Goal: Information Seeking & Learning: Check status

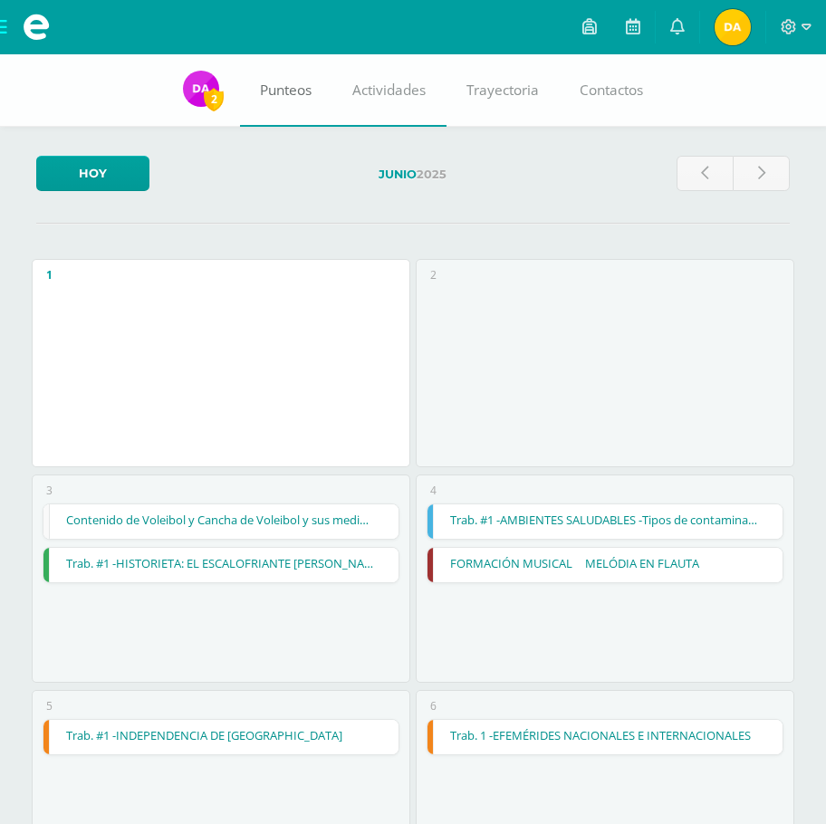
click at [261, 98] on span "Punteos" at bounding box center [286, 90] width 52 height 19
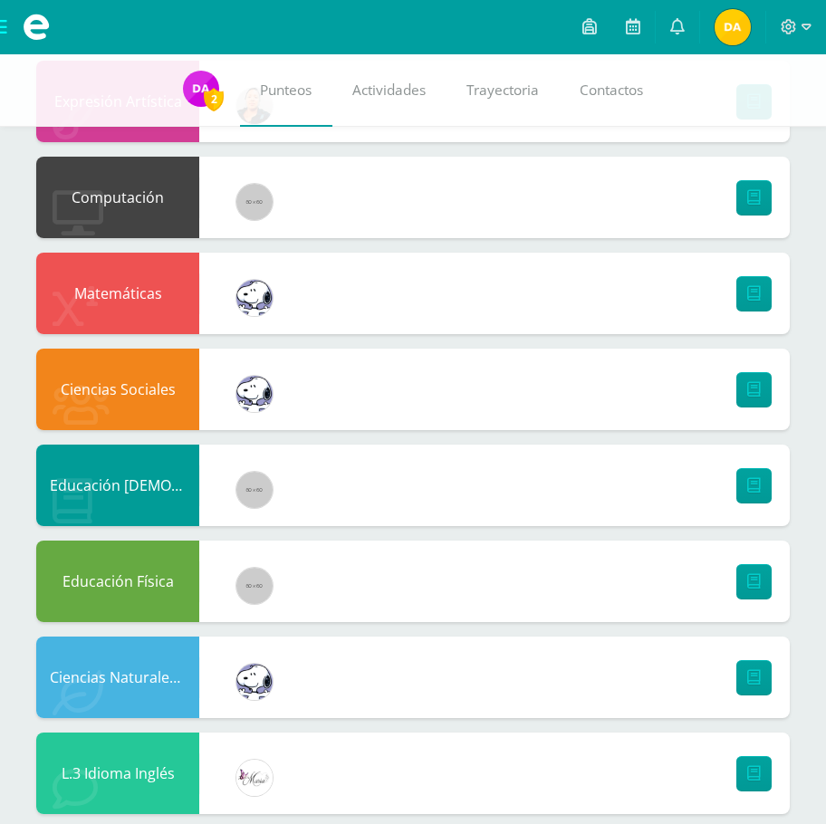
scroll to position [434, 0]
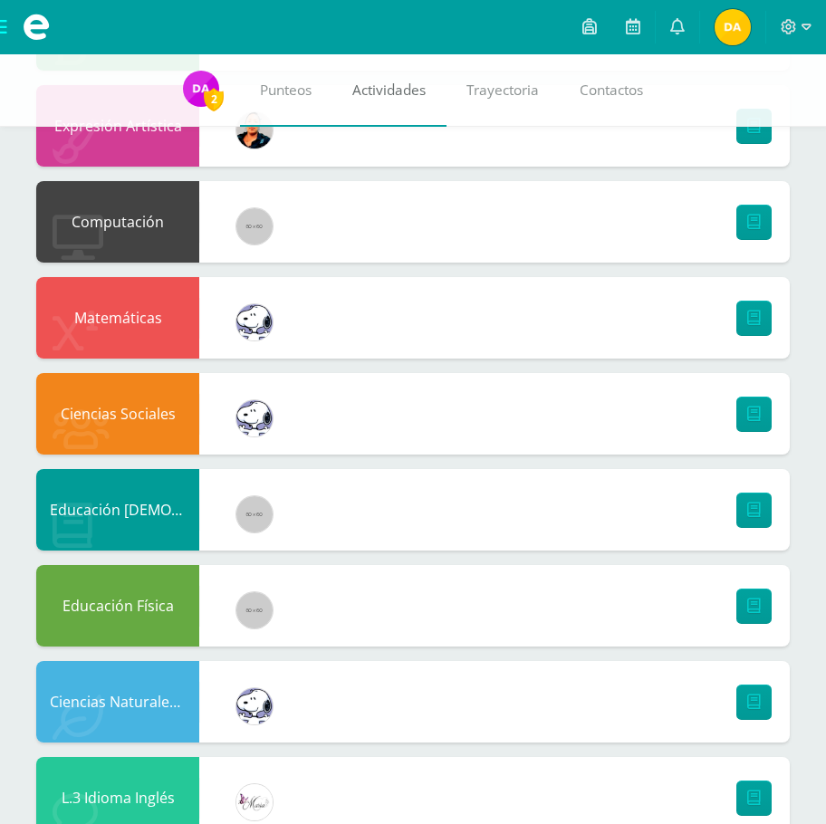
click at [381, 83] on span "Actividades" at bounding box center [388, 90] width 73 height 19
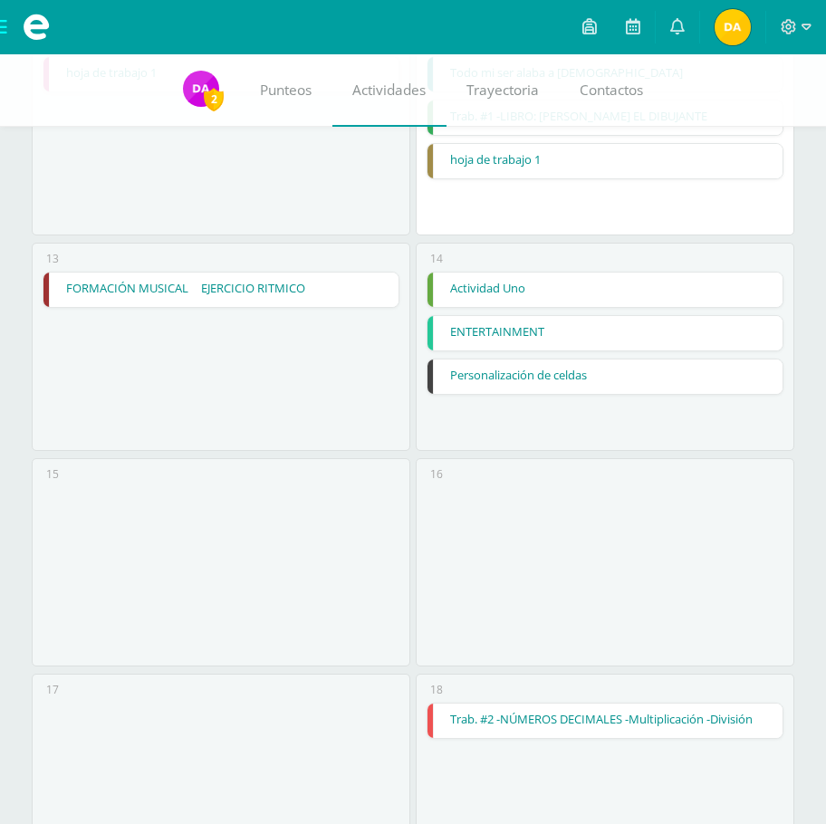
scroll to position [1329, 0]
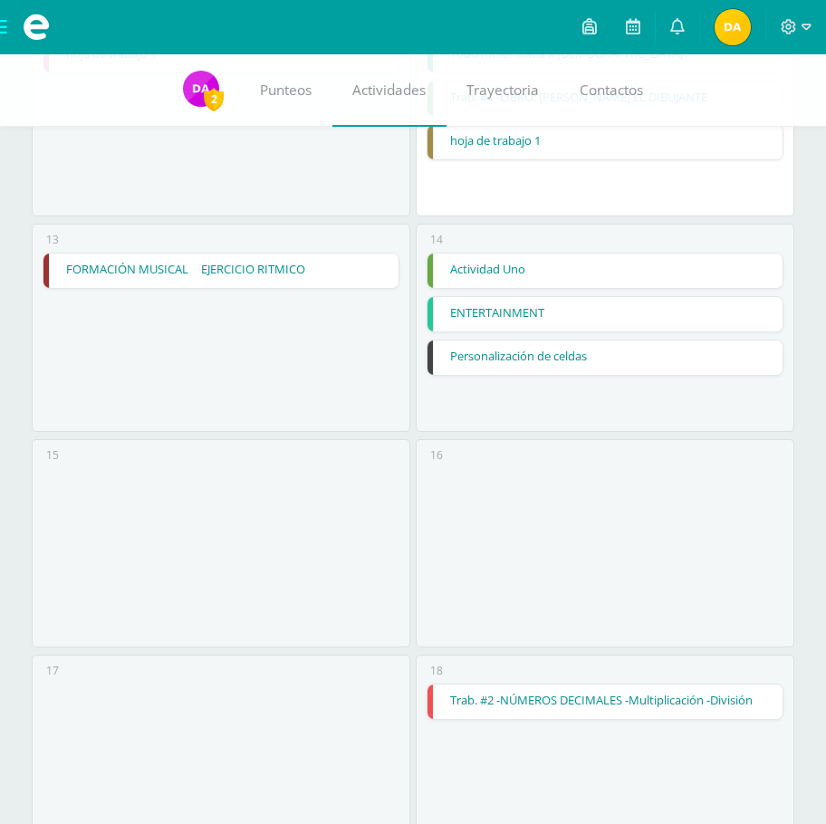
click at [570, 349] on link "Personalización de celdas" at bounding box center [605, 358] width 354 height 34
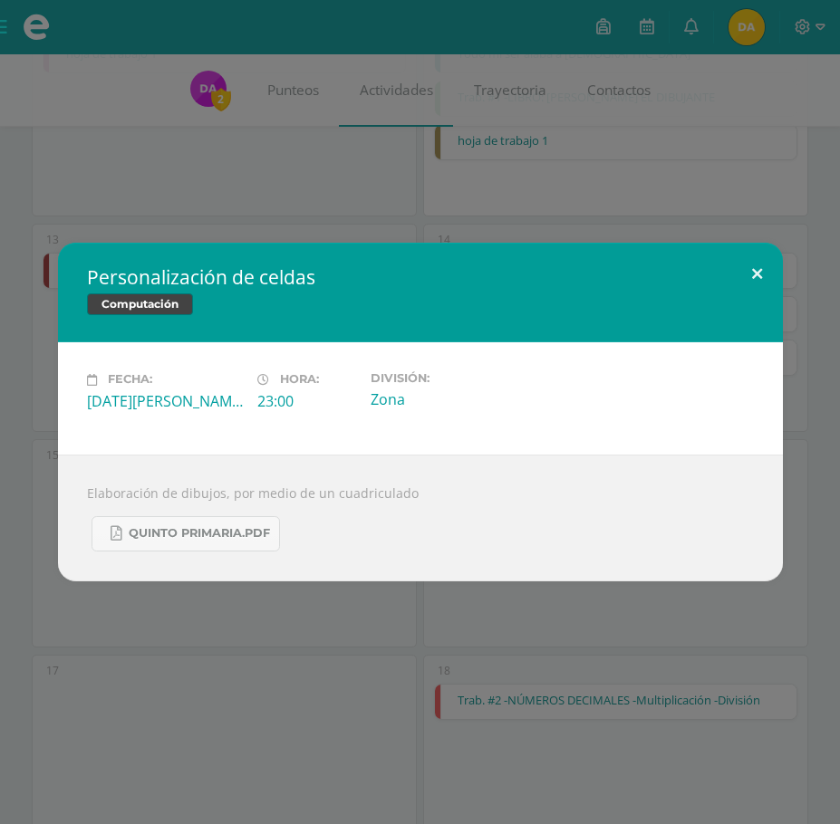
click at [758, 284] on button at bounding box center [757, 274] width 52 height 62
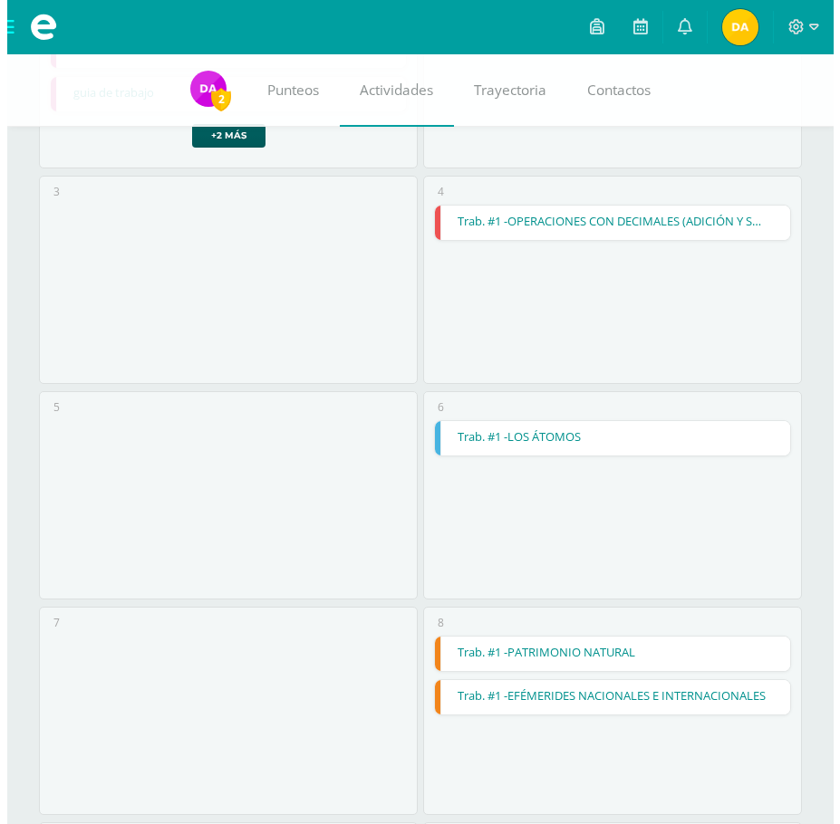
scroll to position [242, 0]
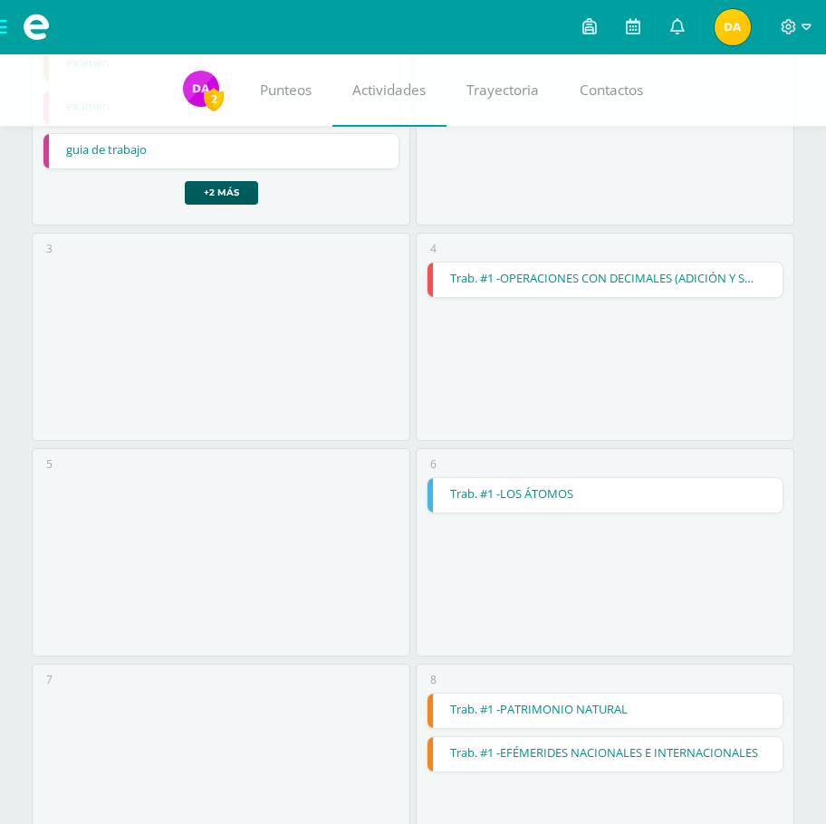
click at [708, 273] on link "Trab. #1 -OPERACIONES CON DECIMALES (ADICIÓN Y SUSTRACCIÓN)" at bounding box center [605, 280] width 354 height 34
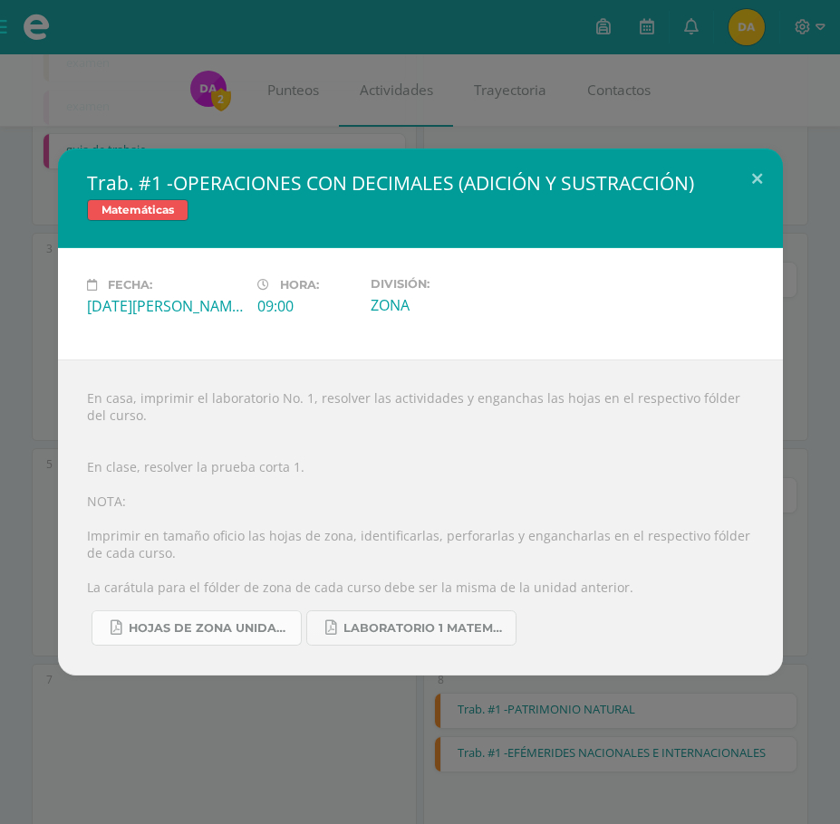
drag, startPoint x: 241, startPoint y: 626, endPoint x: 251, endPoint y: 622, distance: 10.6
click at [242, 627] on span "HOJAS DE ZONA UNIDAD 4 2025.pdf" at bounding box center [210, 629] width 163 height 14
